Goal: Information Seeking & Learning: Learn about a topic

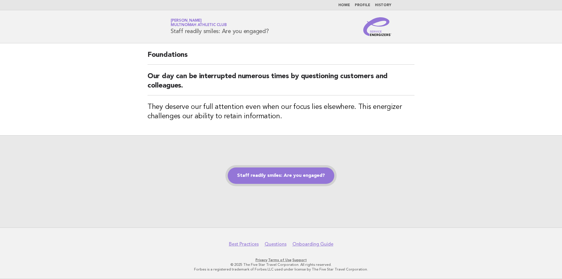
click at [282, 173] on link "Staff readily smiles: Are you engaged?" at bounding box center [281, 175] width 106 height 16
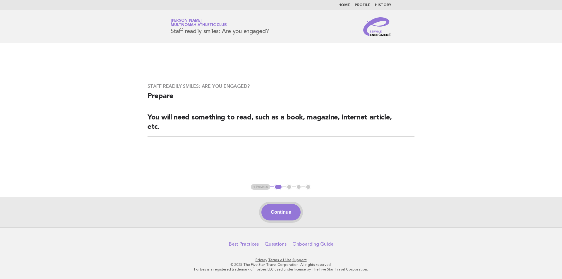
click at [286, 210] on button "Continue" at bounding box center [280, 212] width 39 height 16
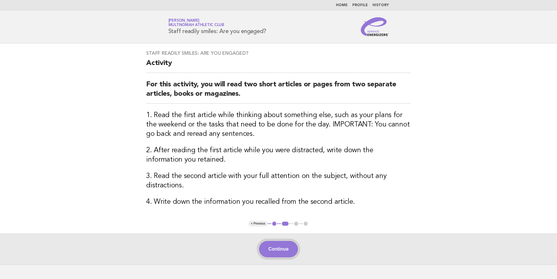
click at [285, 252] on button "Continue" at bounding box center [278, 249] width 39 height 16
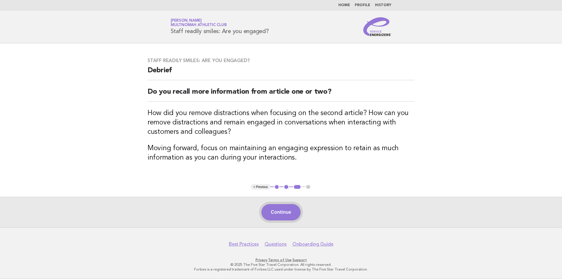
click at [282, 217] on button "Continue" at bounding box center [280, 212] width 39 height 16
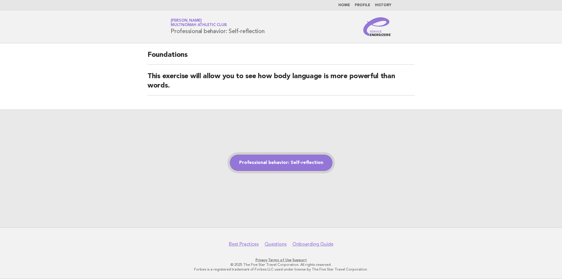
click at [282, 160] on link "Professional behavior: Self-reflection" at bounding box center [281, 162] width 103 height 16
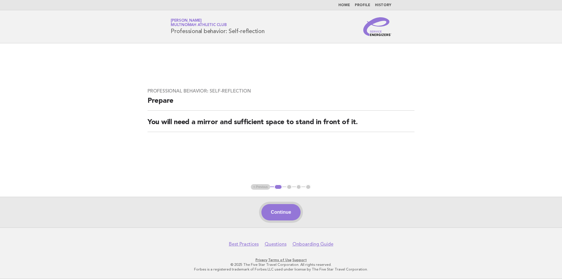
click at [287, 209] on button "Continue" at bounding box center [280, 212] width 39 height 16
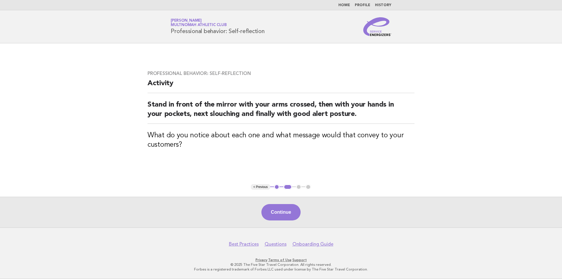
click at [287, 209] on button "Continue" at bounding box center [280, 212] width 39 height 16
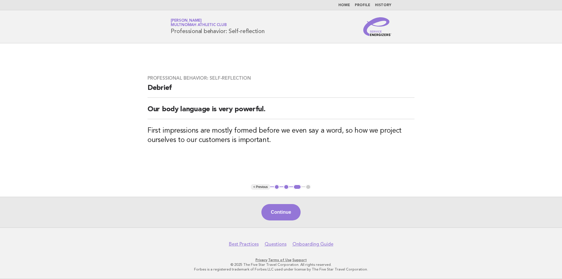
click at [287, 209] on button "Continue" at bounding box center [280, 212] width 39 height 16
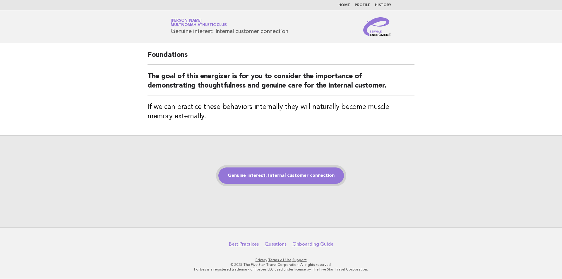
click at [277, 177] on link "Genuine interest: Internal customer connection" at bounding box center [280, 175] width 125 height 16
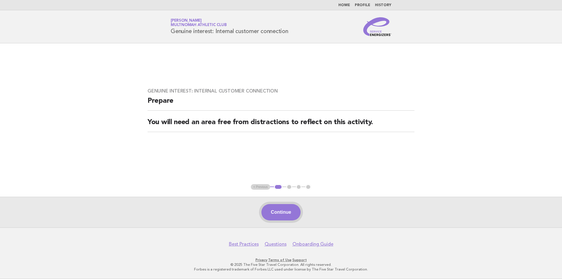
click at [289, 213] on button "Continue" at bounding box center [280, 212] width 39 height 16
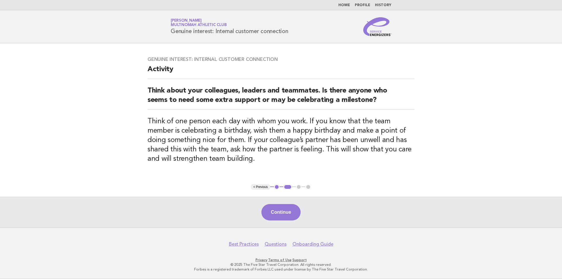
click at [289, 213] on button "Continue" at bounding box center [280, 212] width 39 height 16
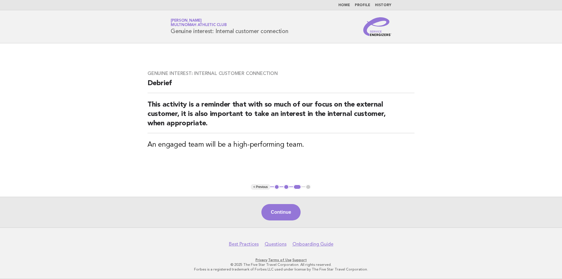
click at [289, 213] on button "Continue" at bounding box center [280, 212] width 39 height 16
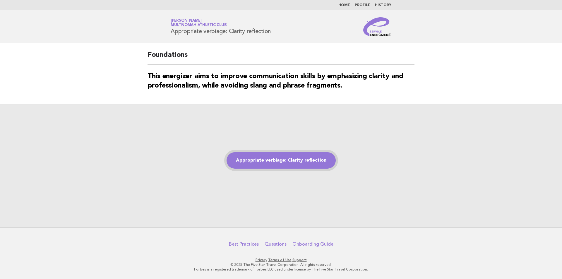
click at [295, 165] on link "Appropriate verbiage: Clarity reflection" at bounding box center [280, 160] width 109 height 16
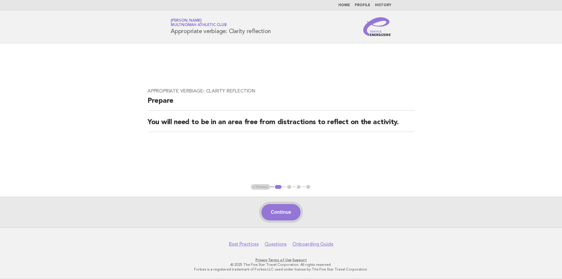
click at [278, 214] on button "Continue" at bounding box center [280, 212] width 39 height 16
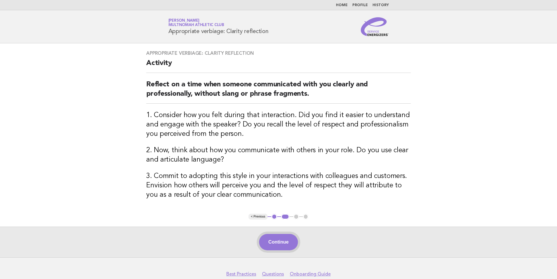
click at [276, 243] on button "Continue" at bounding box center [278, 242] width 39 height 16
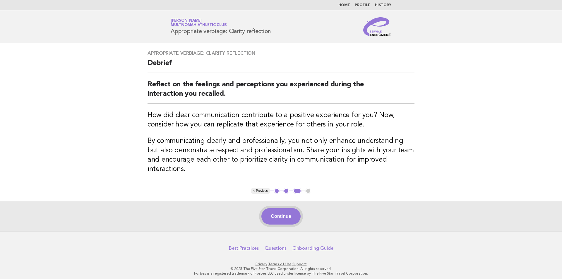
click at [281, 208] on button "Continue" at bounding box center [280, 216] width 39 height 16
